Goal: Information Seeking & Learning: Learn about a topic

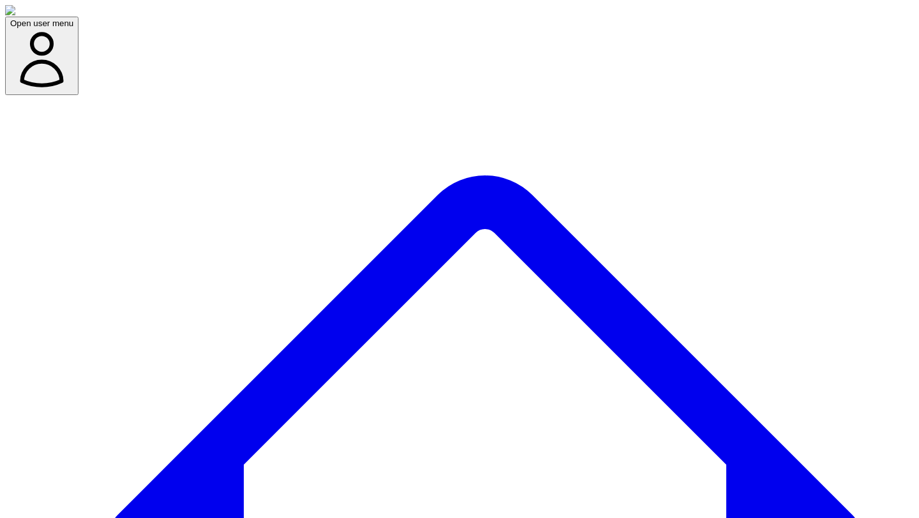
scroll to position [536, 0]
drag, startPoint x: 686, startPoint y: 142, endPoint x: 639, endPoint y: 141, distance: 46.6
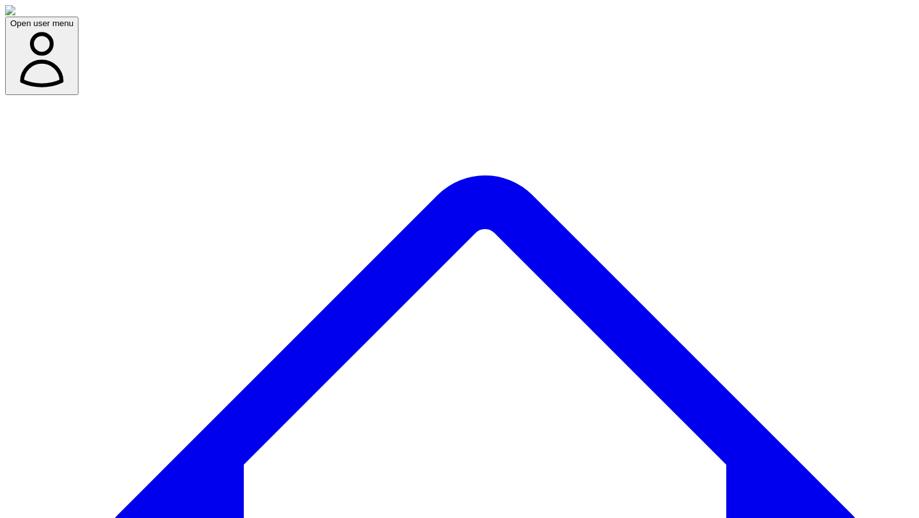
scroll to position [622, 0]
drag, startPoint x: 719, startPoint y: 231, endPoint x: 735, endPoint y: 271, distance: 43.2
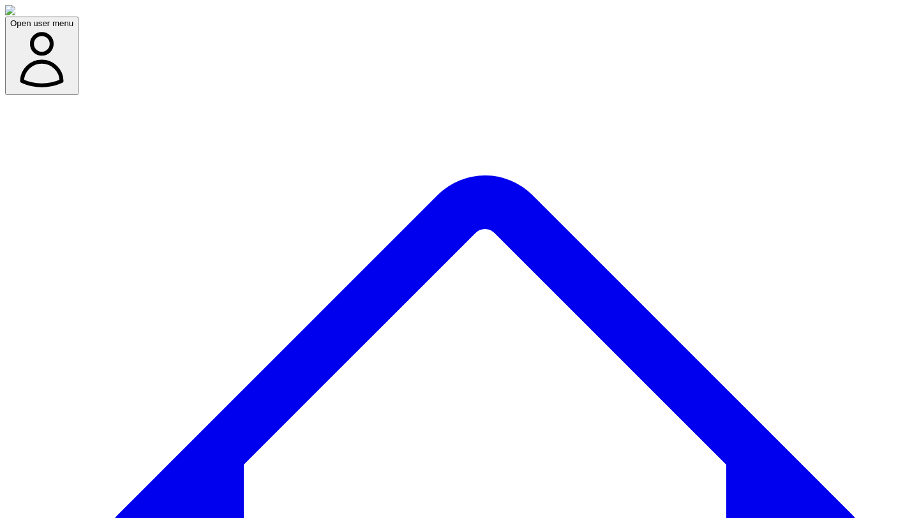
drag, startPoint x: 184, startPoint y: 72, endPoint x: 268, endPoint y: 76, distance: 84.3
copy p "your journalist [DATE]"
